Goal: Find contact information: Find contact information

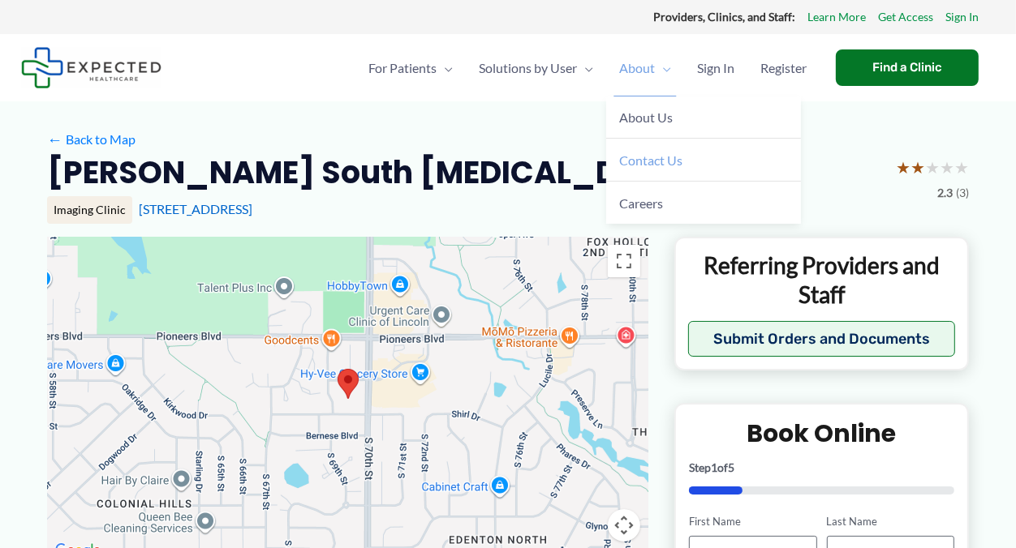
click at [658, 165] on span "Contact Us" at bounding box center [650, 160] width 63 height 15
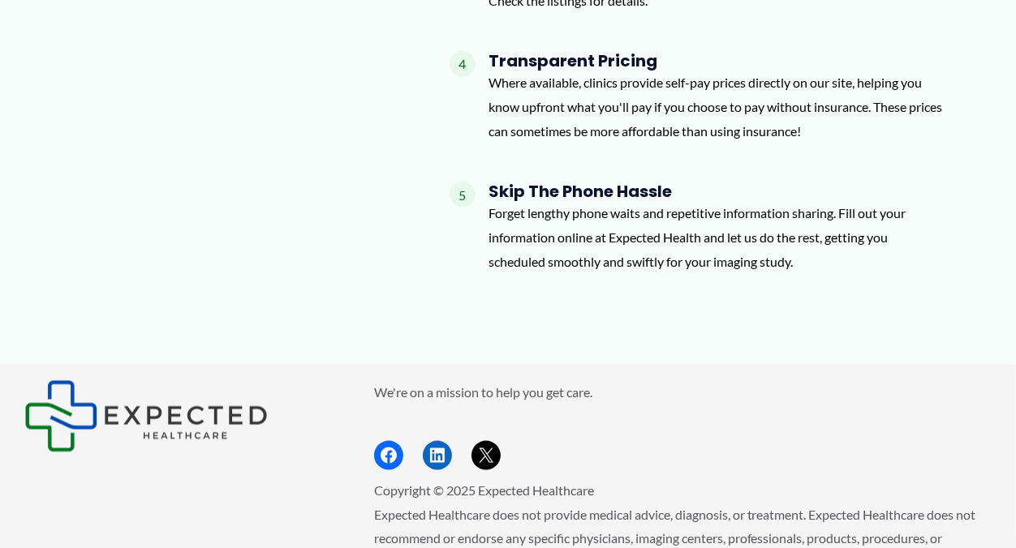
scroll to position [1704, 0]
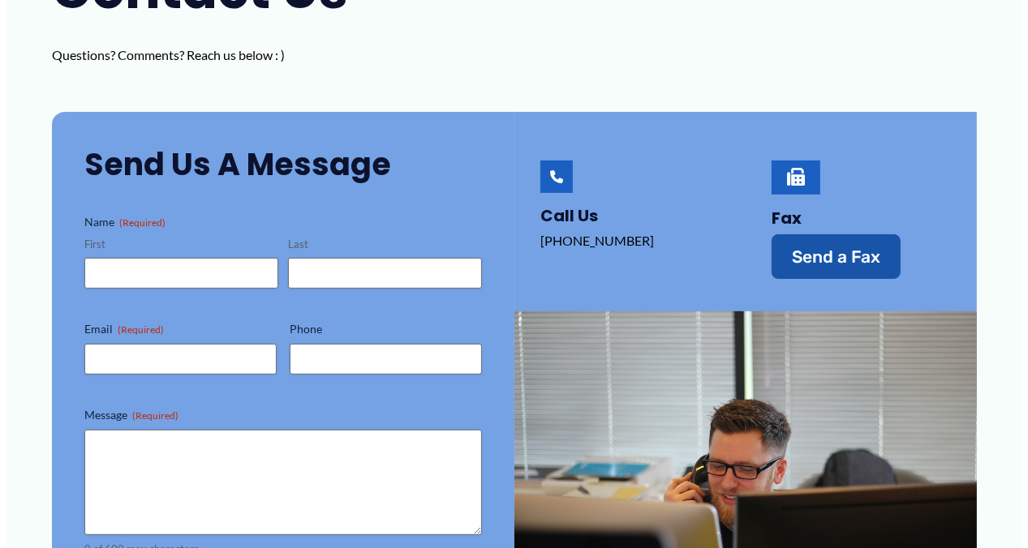
scroll to position [243, 0]
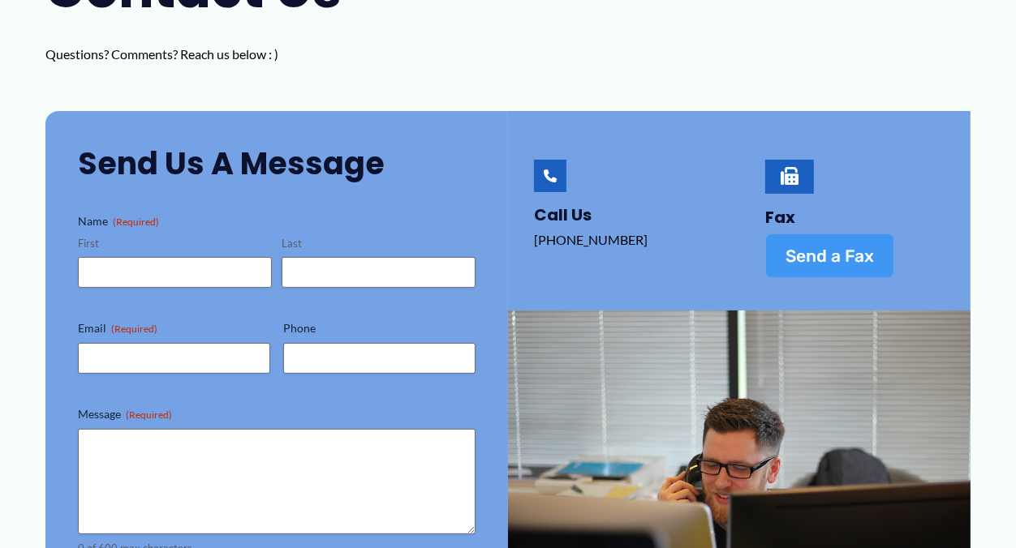
click at [858, 252] on span "Send a Fax" at bounding box center [829, 255] width 88 height 17
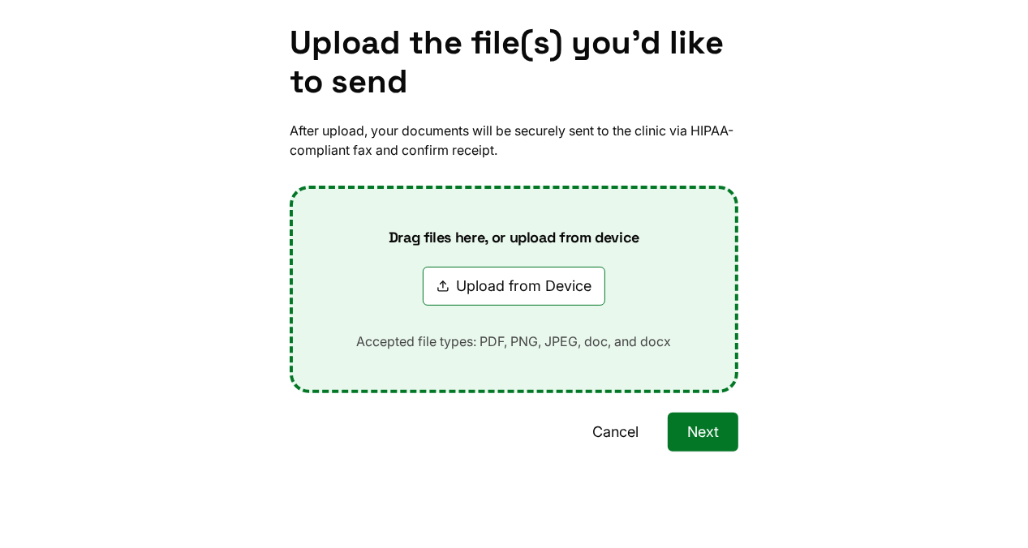
scroll to position [0, 0]
